Goal: Task Accomplishment & Management: Use online tool/utility

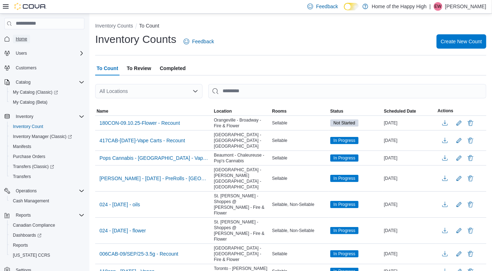
click at [20, 41] on span "Home" at bounding box center [21, 39] width 11 height 6
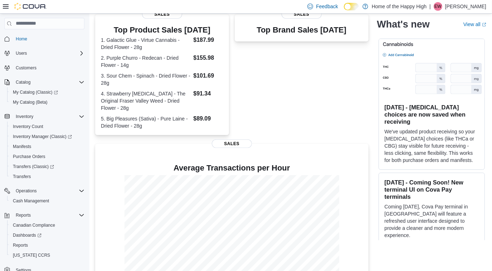
scroll to position [133, 0]
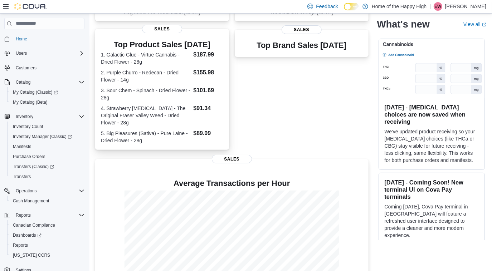
click at [206, 135] on dl "1. Galactic Glue - Virtue Cannabis - Dried Flower - 28g $187.99 2. Purple Churr…" at bounding box center [162, 97] width 122 height 94
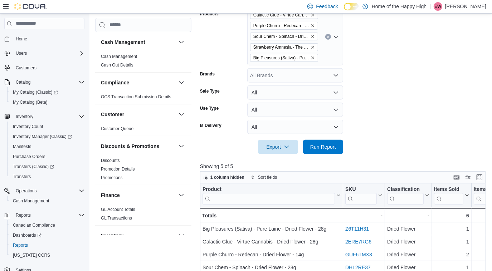
scroll to position [121, 0]
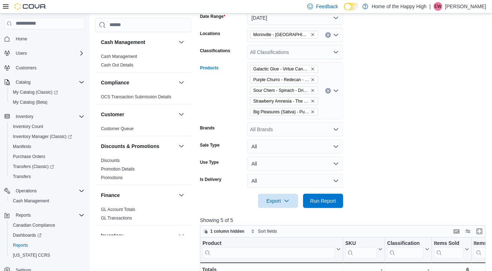
click at [328, 89] on button "Clear input" at bounding box center [329, 91] width 6 height 6
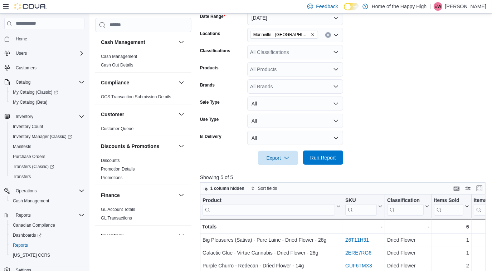
click at [319, 158] on span "Run Report" at bounding box center [324, 157] width 26 height 7
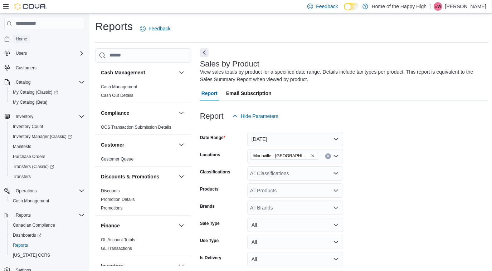
click at [22, 40] on span "Home" at bounding box center [21, 39] width 11 height 6
